Goal: Task Accomplishment & Management: Use online tool/utility

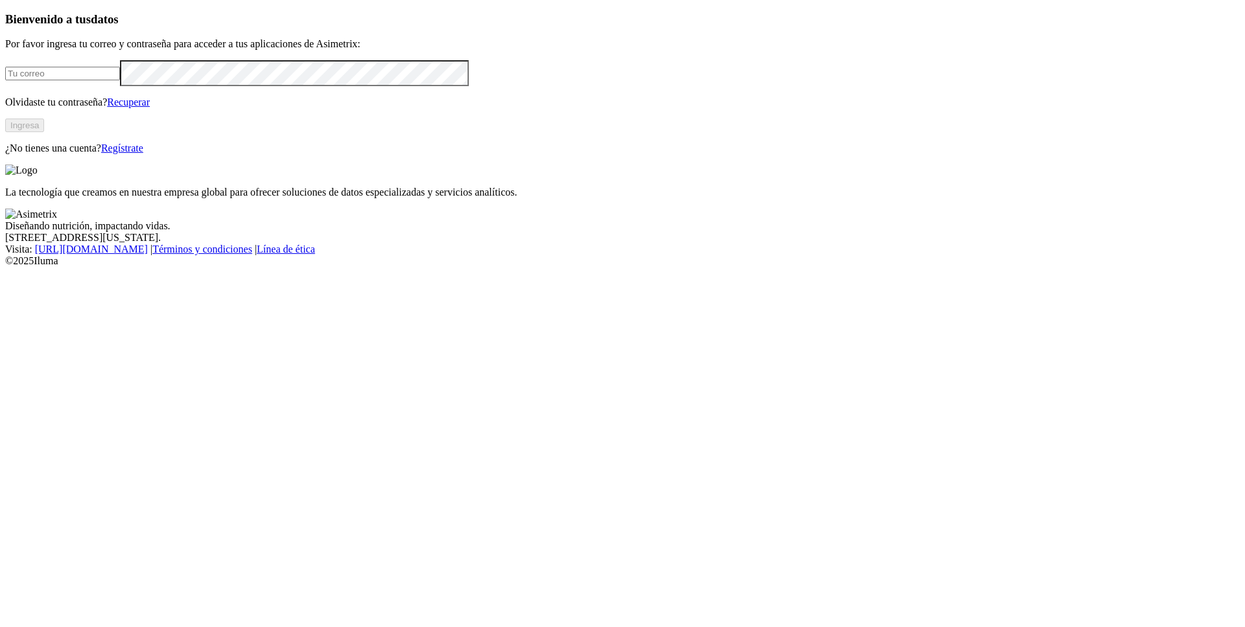
click at [120, 80] on input "email" at bounding box center [62, 74] width 115 height 14
type input "[PERSON_NAME][EMAIL_ADDRESS][PERSON_NAME][DOMAIN_NAME]"
click input "submit" at bounding box center [0, 0] width 0 height 0
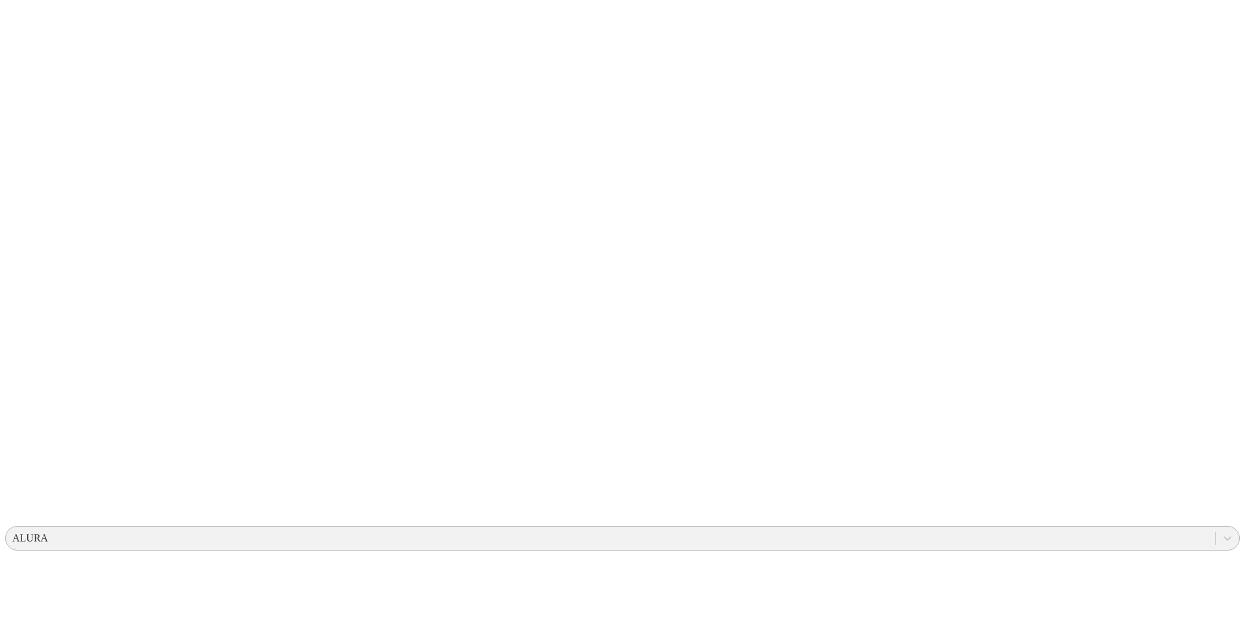
click at [963, 529] on div "ALURA" at bounding box center [610, 538] width 1209 height 19
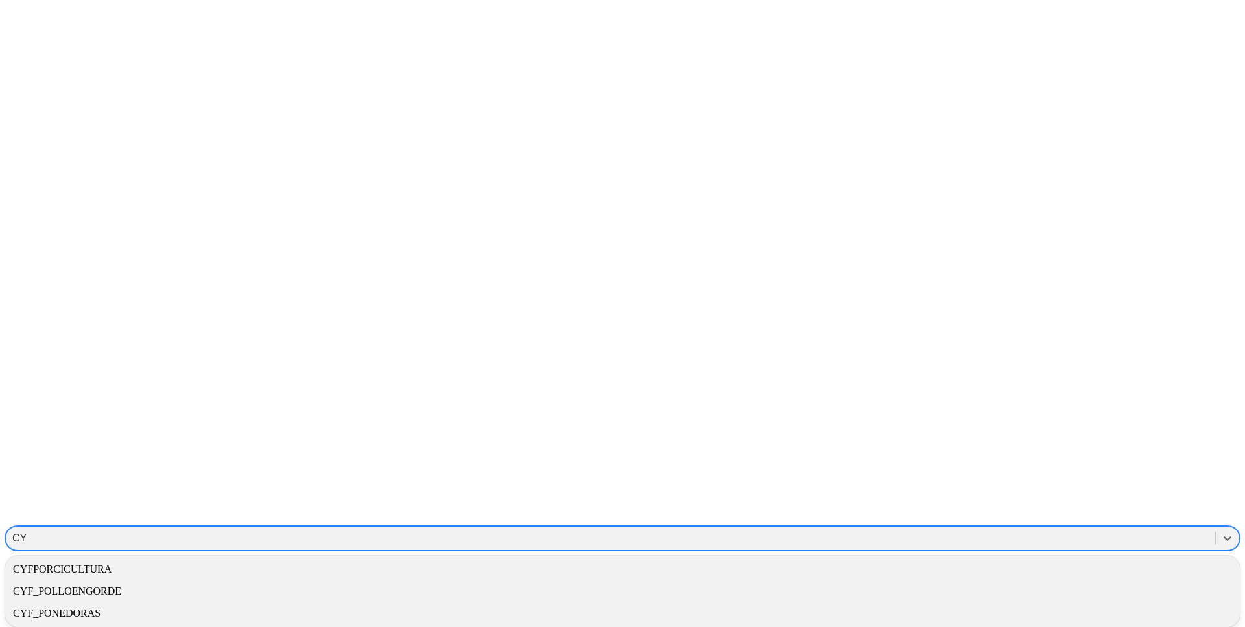
type input "CYF"
click at [1031, 559] on div "CYFPORCICULTURA" at bounding box center [622, 570] width 1234 height 22
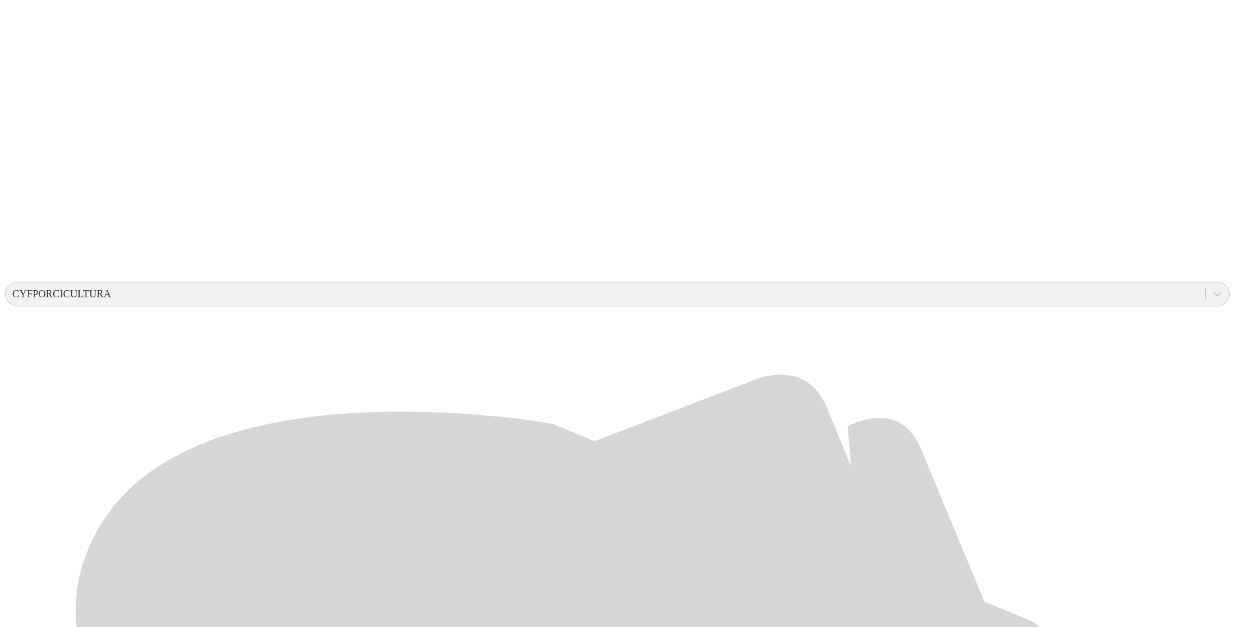
scroll to position [250, 0]
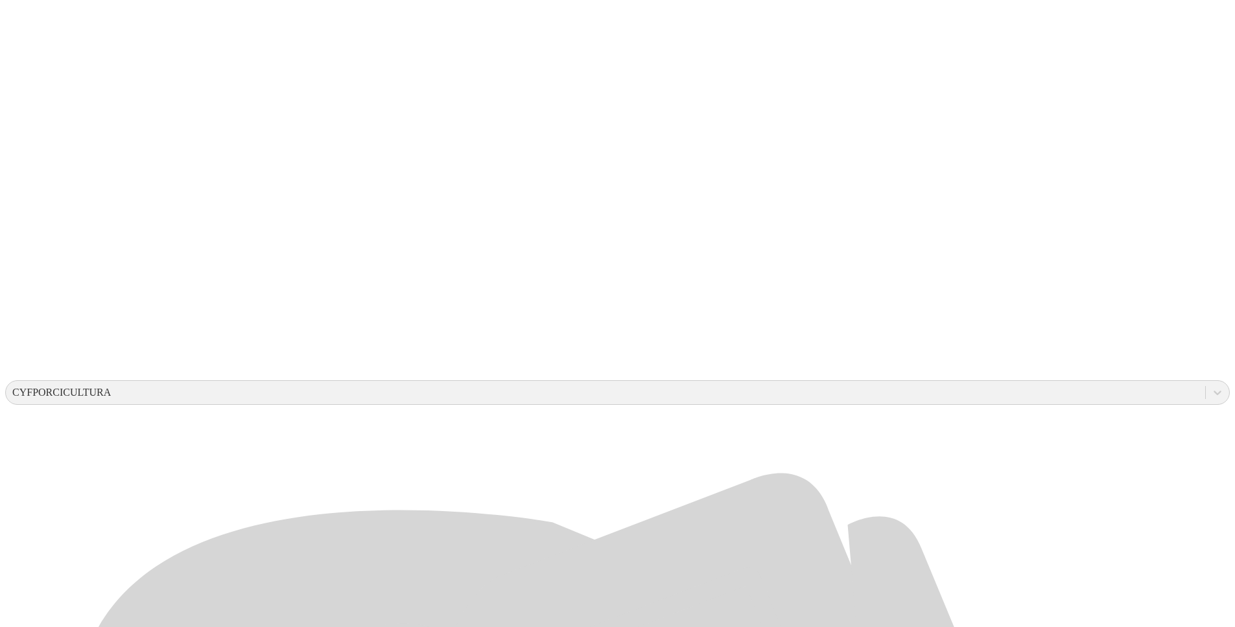
scroll to position [250, 0]
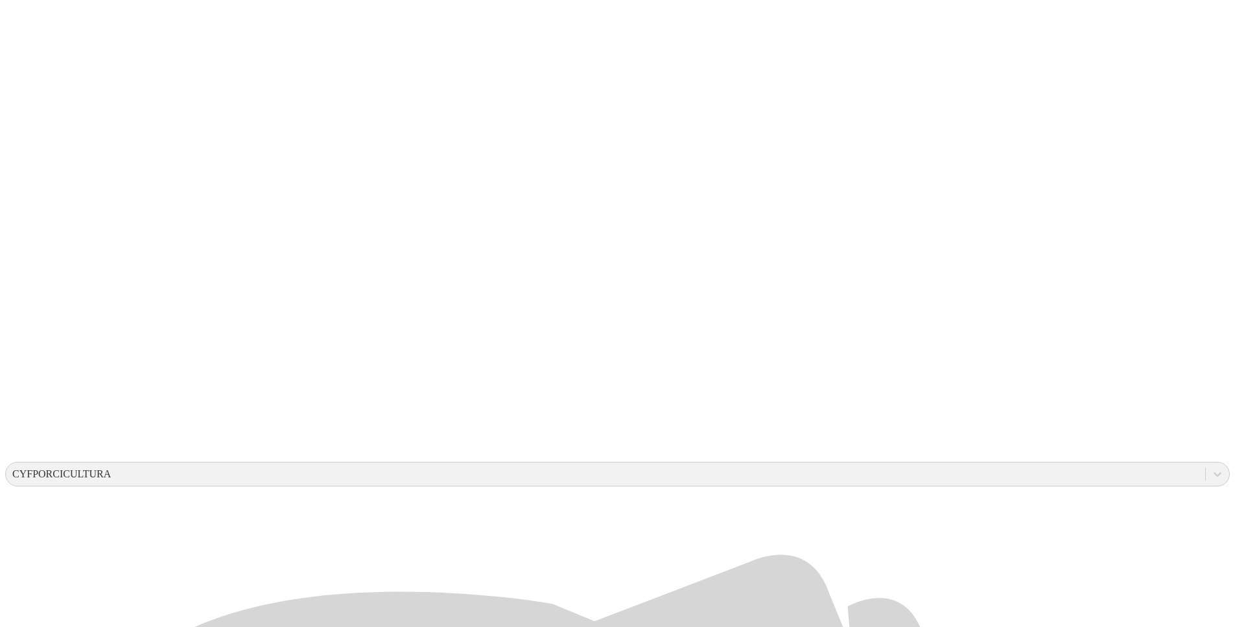
scroll to position [0, 0]
